Goal: Complete application form

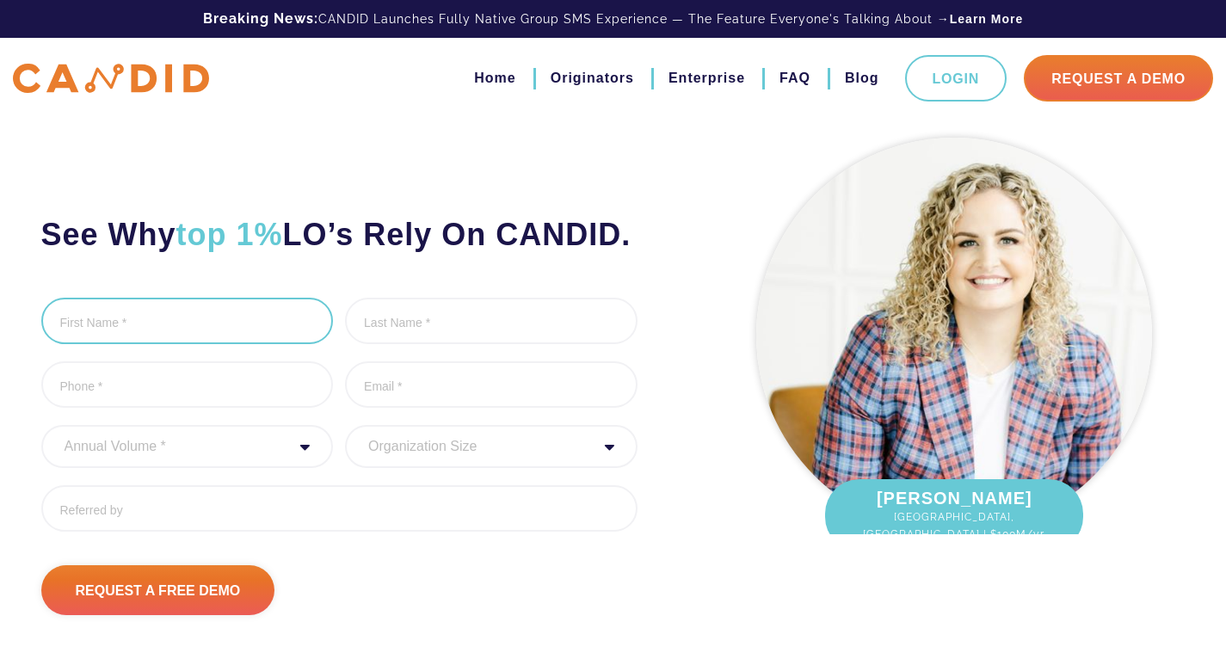
click at [79, 344] on input "First Name *" at bounding box center [187, 321] width 292 height 46
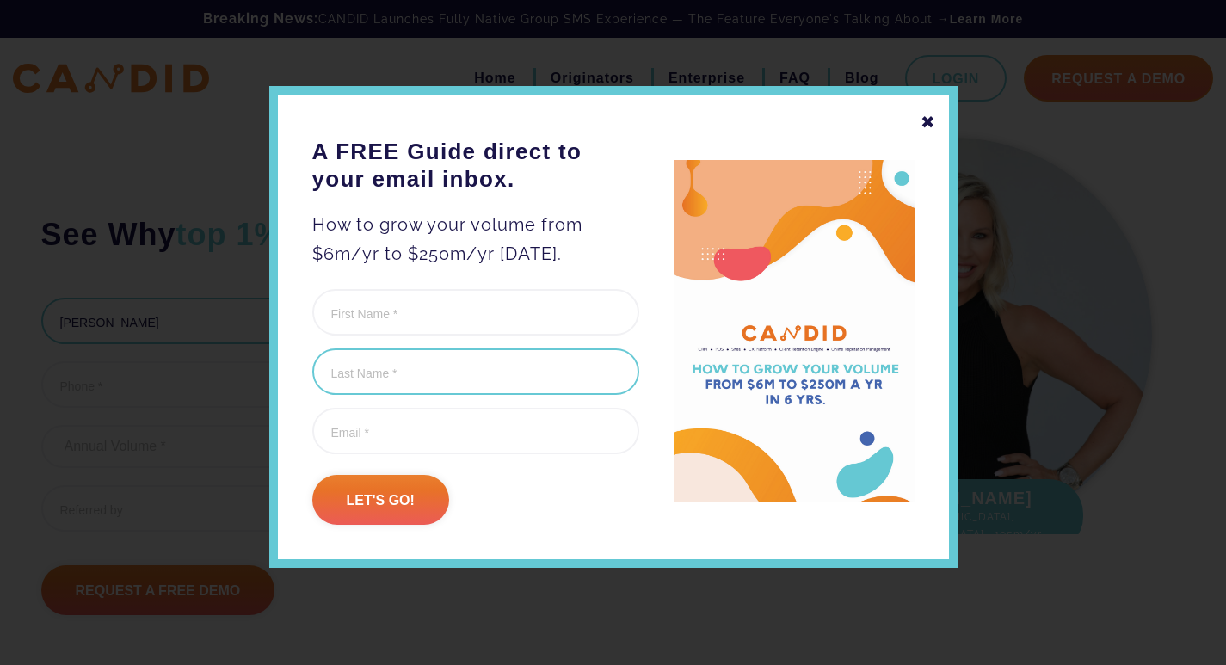
type input "[PERSON_NAME]"
click at [376, 360] on input "Last Name (Required)" at bounding box center [475, 371] width 327 height 46
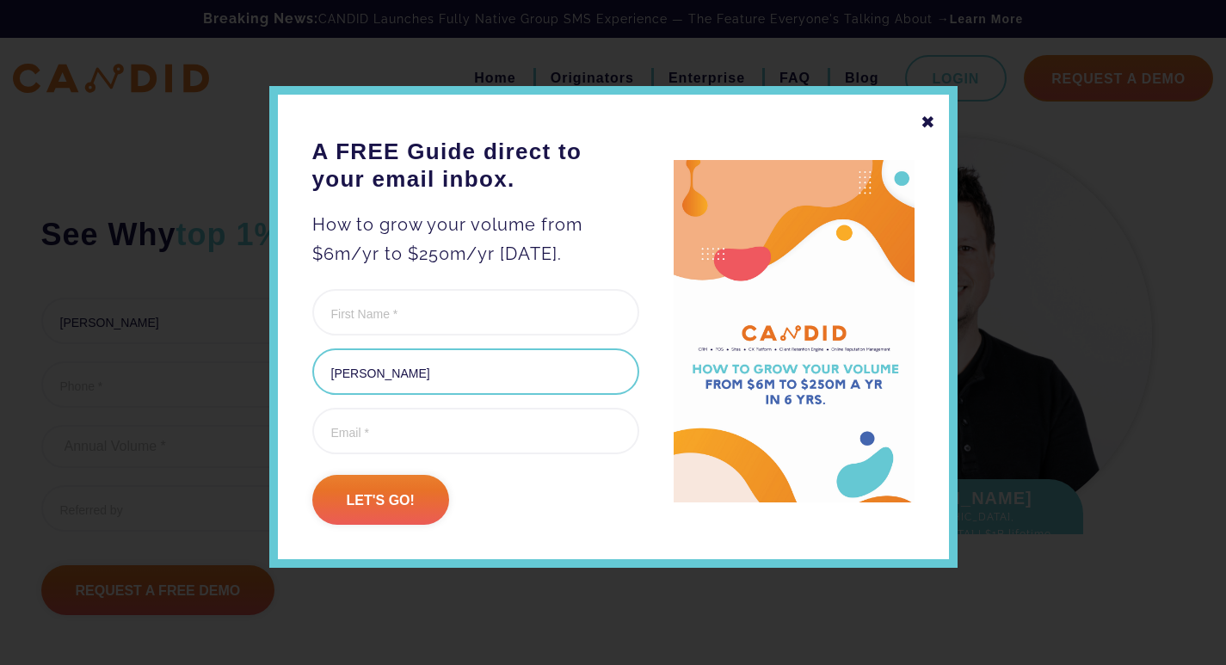
type input "[PERSON_NAME]"
click at [77, 426] on div at bounding box center [613, 332] width 1226 height 665
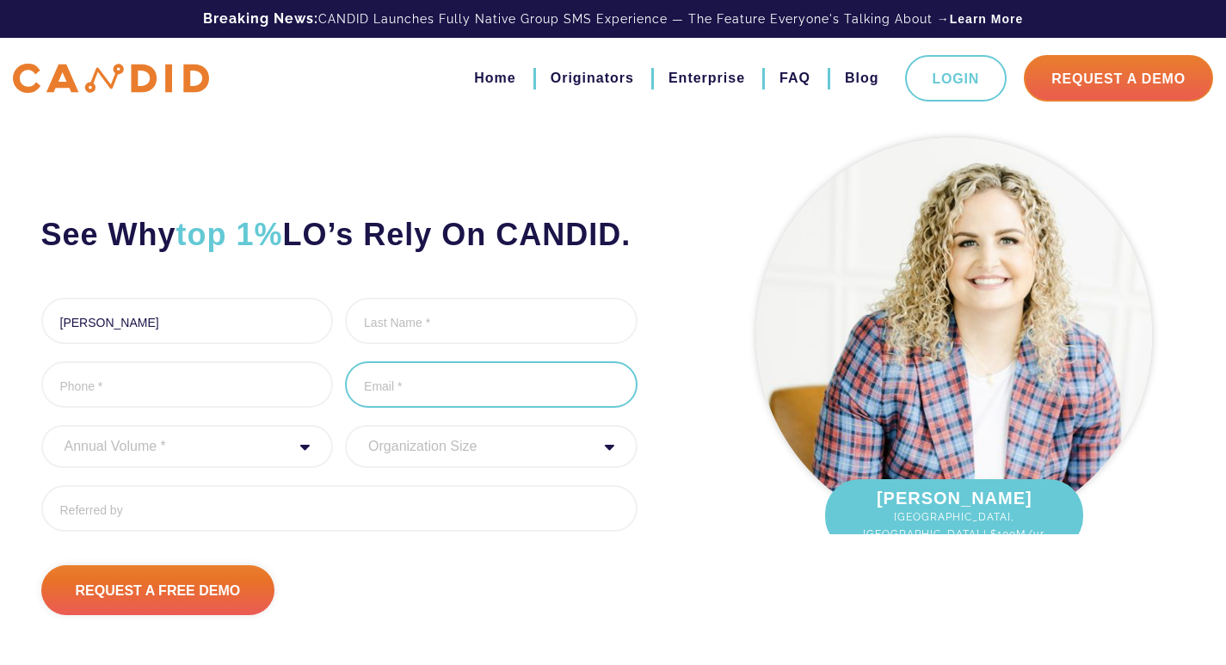
click at [385, 408] on input "Email Address *" at bounding box center [491, 384] width 292 height 46
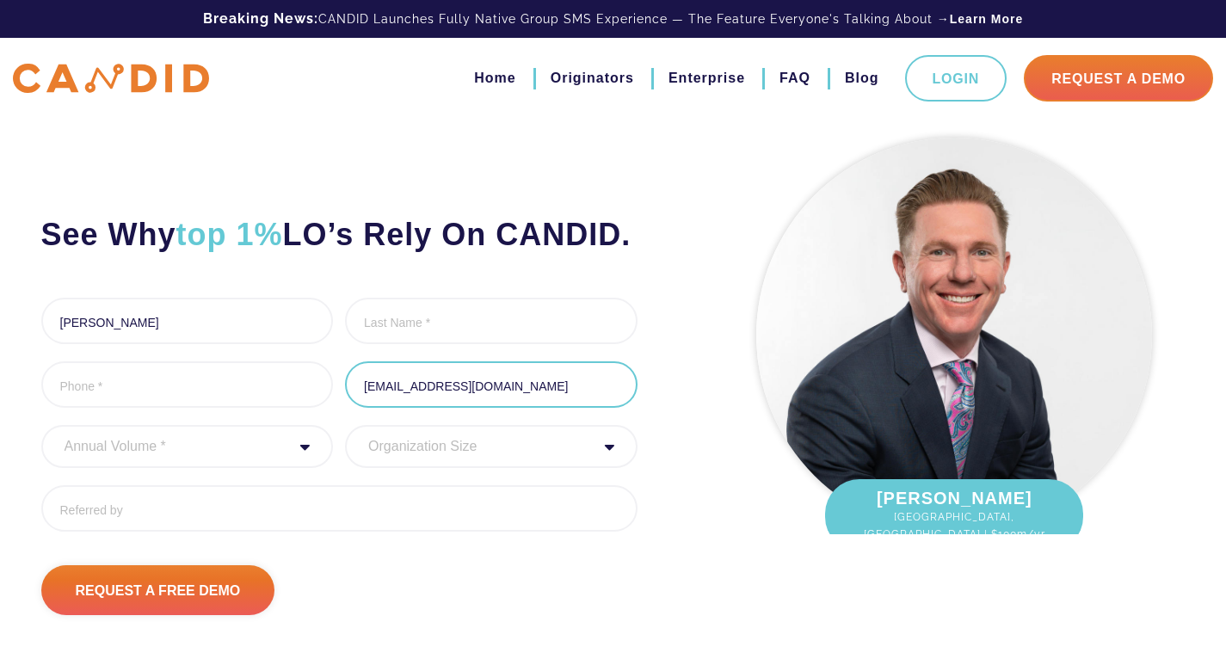
type input "[EMAIL_ADDRESS][DOMAIN_NAME]"
click at [71, 468] on select "Annual Volume * 0 to 25M 25M to 50M 50M to 75M 75M to 100M 100M to 150M 150M to…" at bounding box center [187, 446] width 292 height 43
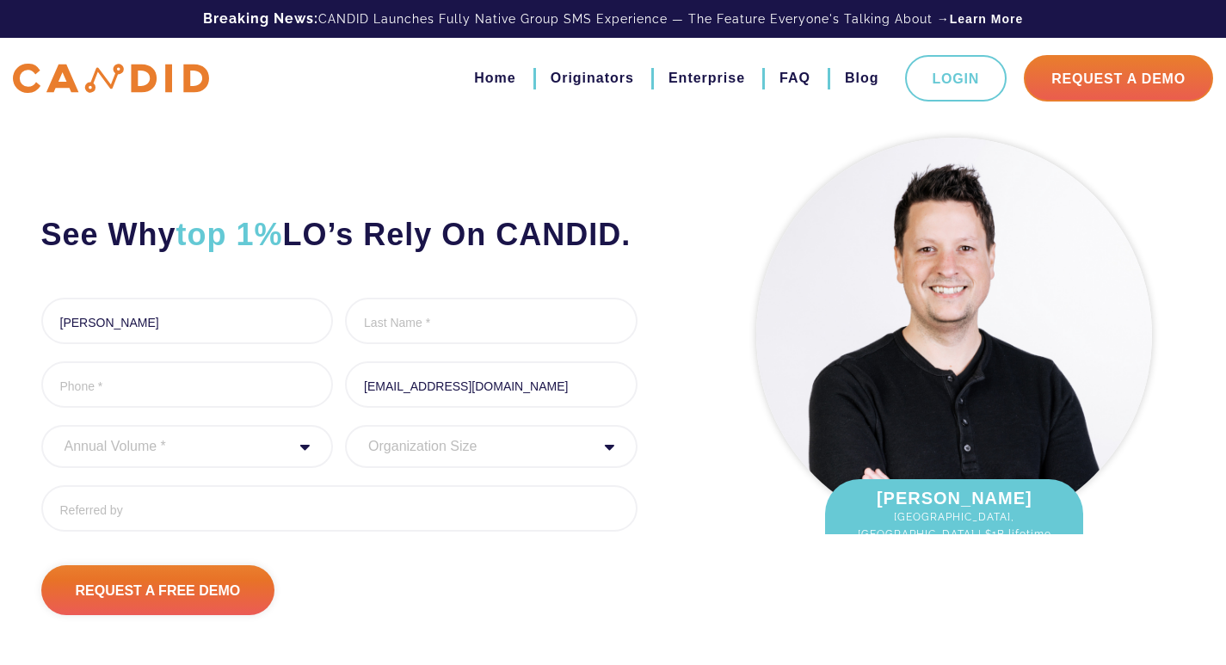
click at [41, 468] on select "Annual Volume * 0 to 25M 25M to 50M 50M to 75M 75M to 100M 100M to 150M 150M to…" at bounding box center [187, 446] width 292 height 43
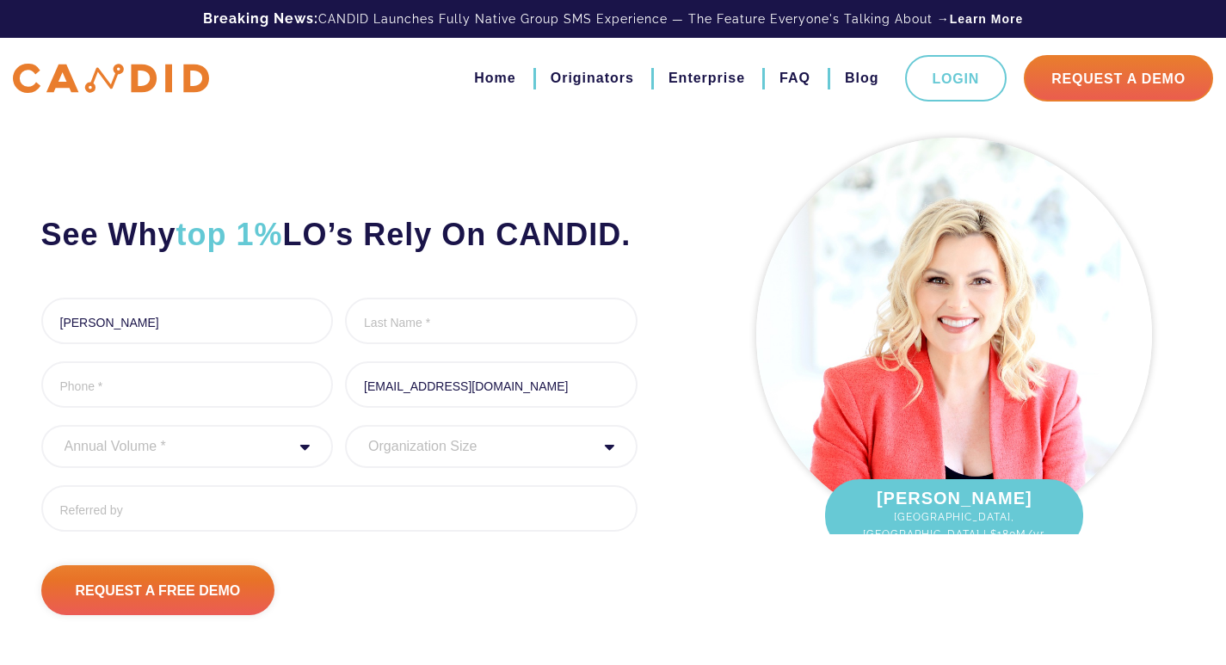
click at [397, 468] on select "Organization Size 1 - 10 11 - 50 51 - 100 101 - 200 201 - 300 300 - 500 501+" at bounding box center [491, 446] width 292 height 43
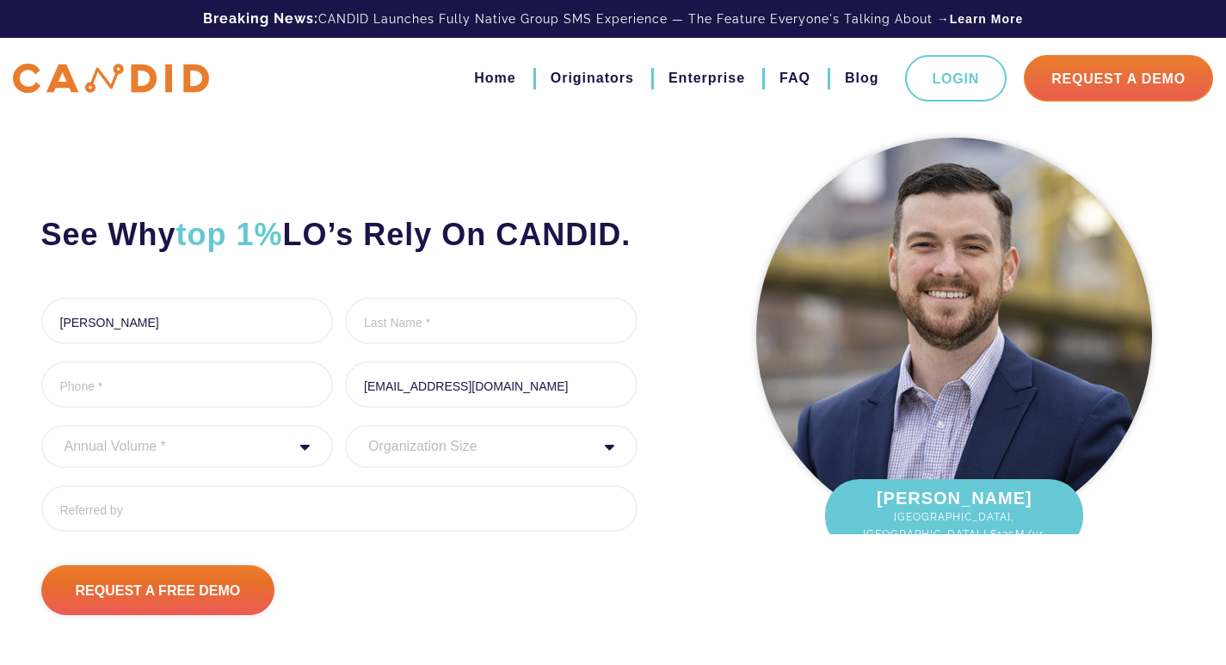
click at [403, 468] on select "Organization Size 1 - 10 11 - 50 51 - 100 101 - 200 201 - 300 300 - 500 501+" at bounding box center [491, 446] width 292 height 43
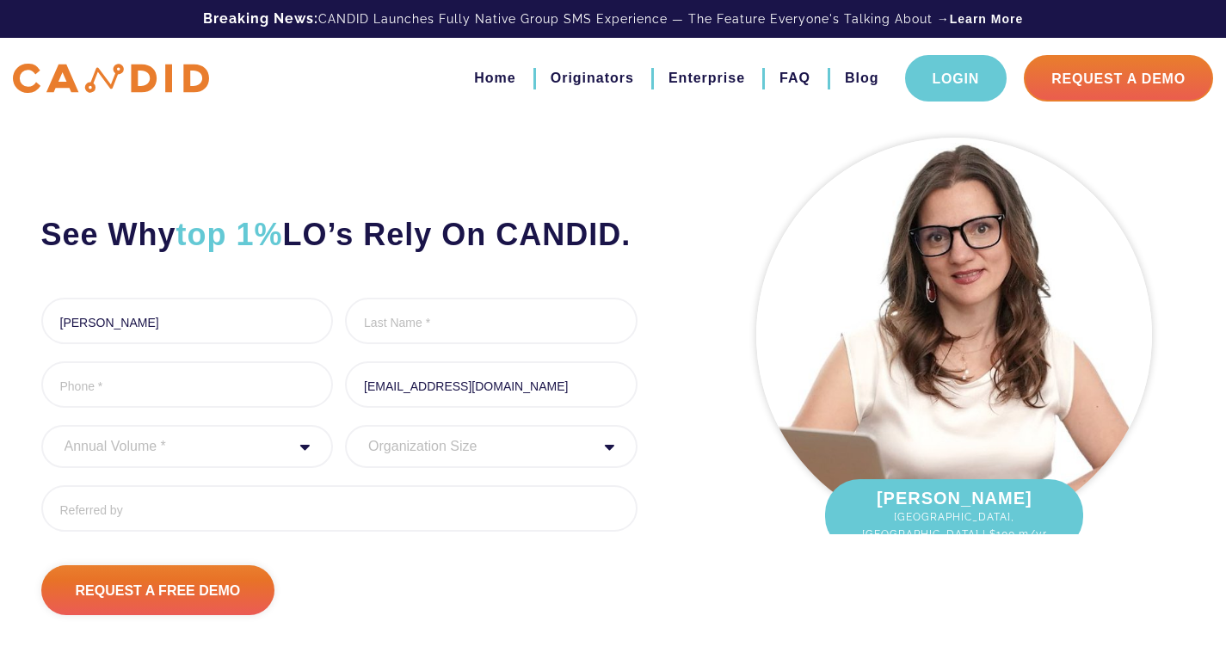
click at [921, 102] on link "Login" at bounding box center [956, 78] width 102 height 46
